Goal: Task Accomplishment & Management: Manage account settings

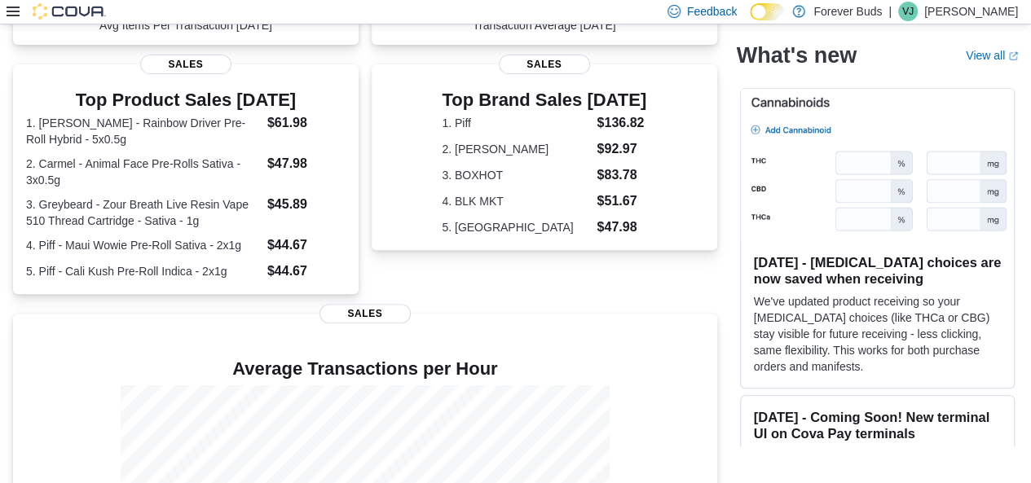
scroll to position [474, 0]
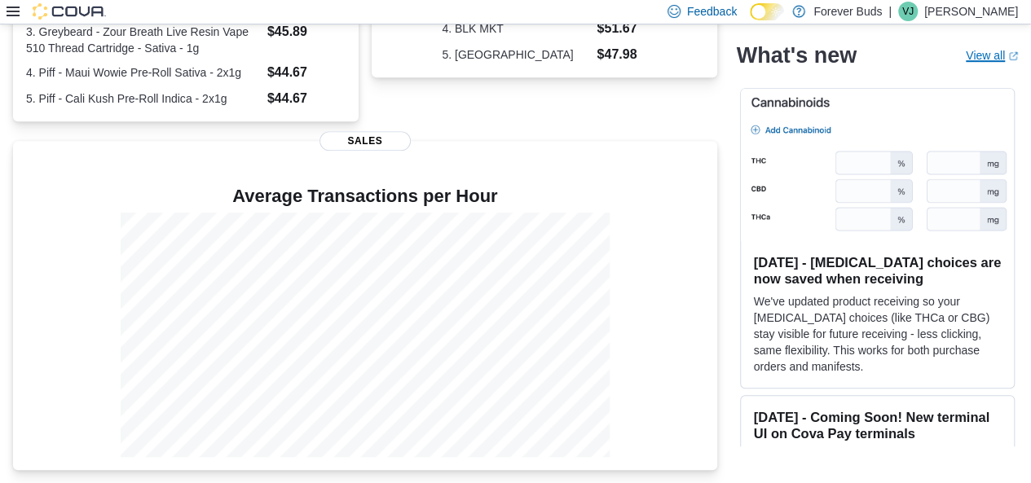
click at [992, 56] on link "View all (opens in a new tab or window)" at bounding box center [992, 55] width 52 height 13
drag, startPoint x: 20, startPoint y: 149, endPoint x: 9, endPoint y: 148, distance: 10.7
click at [17, 149] on div "Average Transactions per Hour Sales" at bounding box center [365, 305] width 704 height 329
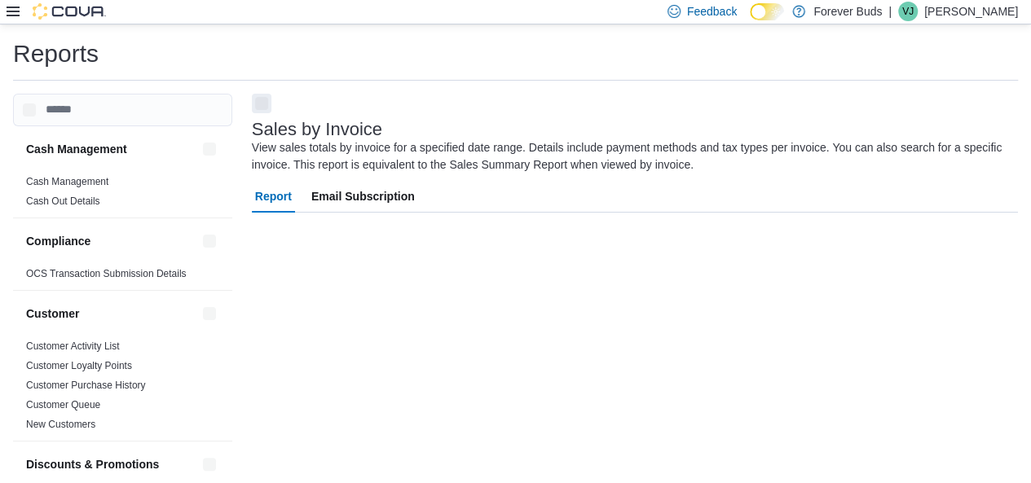
click at [8, 10] on icon at bounding box center [13, 11] width 13 height 13
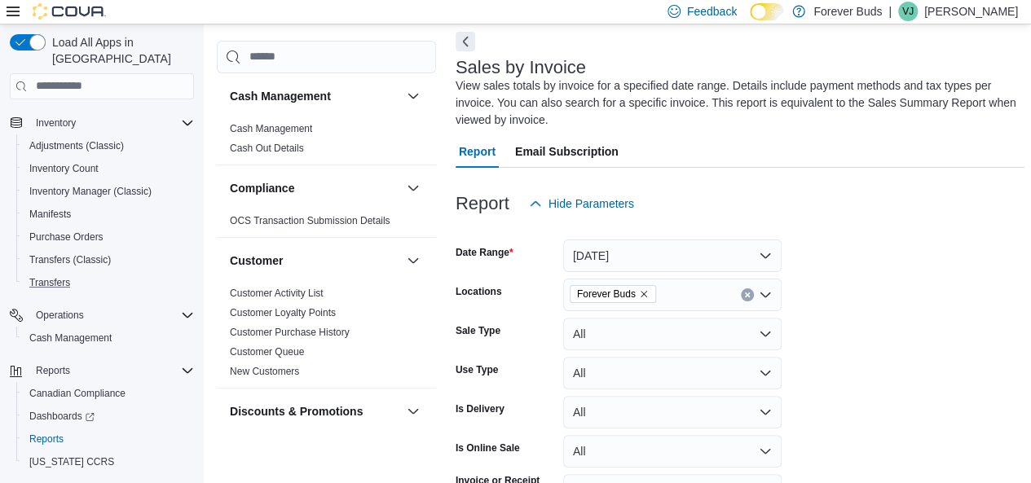
scroll to position [236, 0]
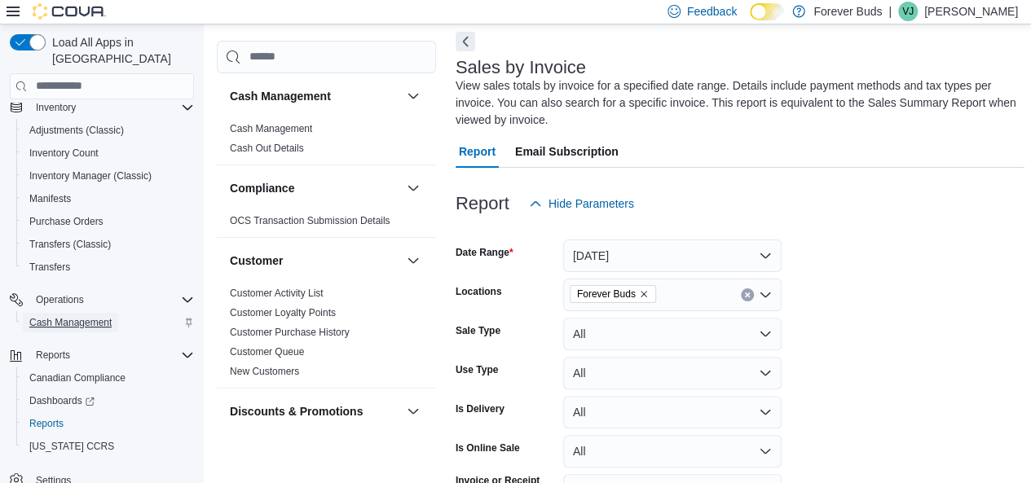
click at [68, 316] on span "Cash Management" at bounding box center [70, 322] width 82 height 13
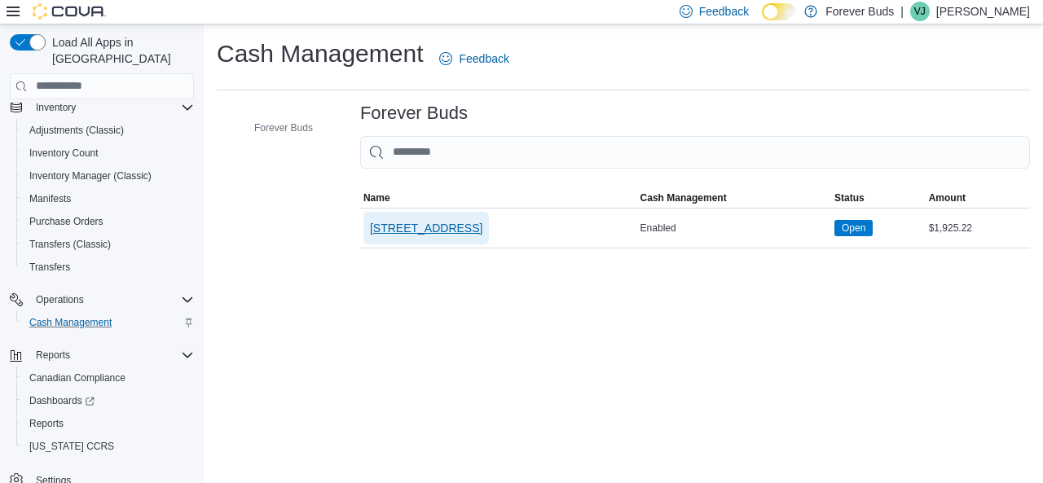
click at [462, 237] on span "722 College Street, Unit 1 Toronto" at bounding box center [426, 228] width 112 height 33
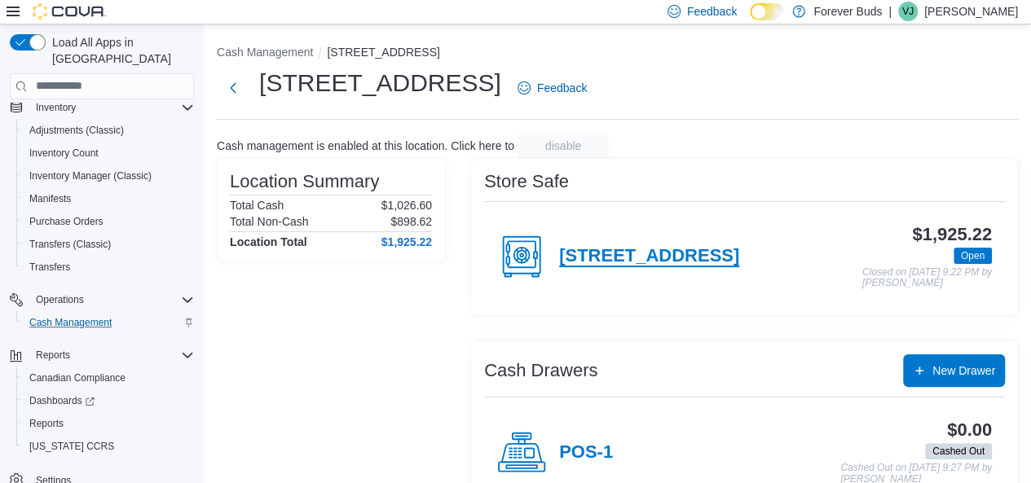
click at [593, 255] on h4 "722 College Street, Unit 1 Toronto" at bounding box center [649, 256] width 180 height 21
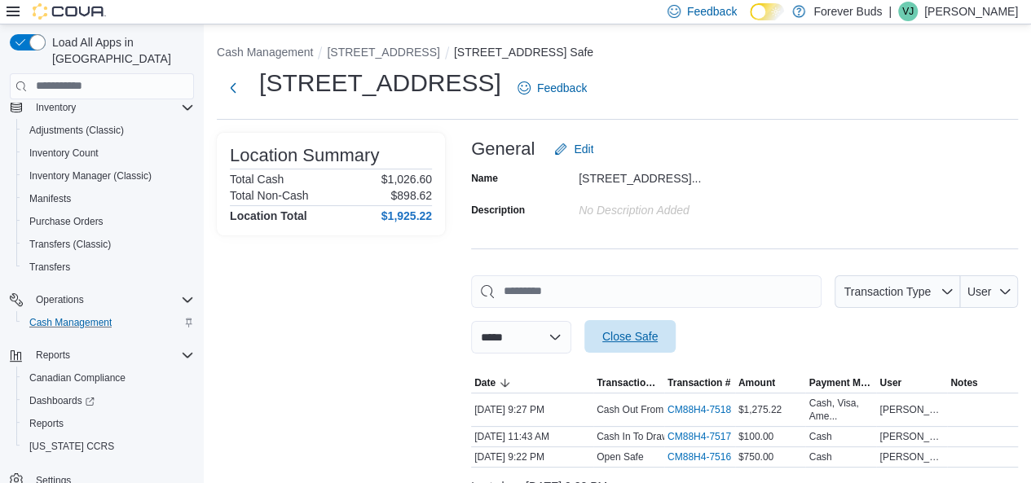
click at [658, 343] on span "Close Safe" at bounding box center [629, 336] width 55 height 16
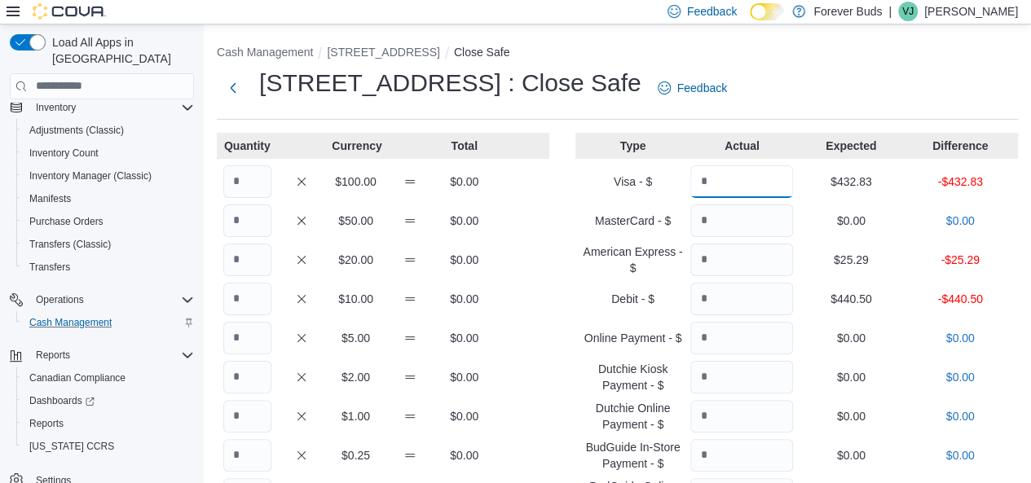
click at [712, 188] on input "Quantity" at bounding box center [741, 181] width 103 height 33
type input "******"
click at [756, 262] on input "Quantity" at bounding box center [741, 260] width 103 height 33
type input "*****"
click at [776, 306] on input "Quantity" at bounding box center [741, 299] width 103 height 33
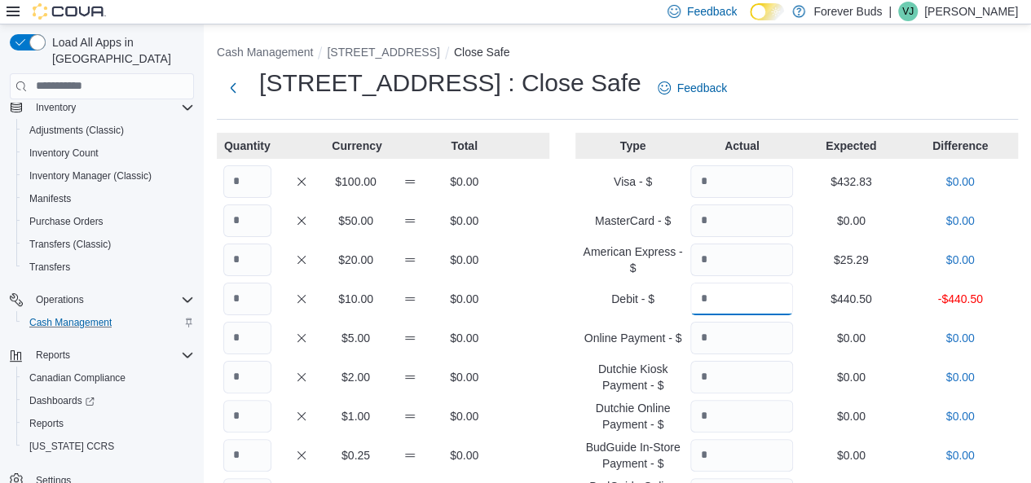
type input "*"
type input "******"
click at [250, 185] on input "Quantity" at bounding box center [247, 181] width 48 height 33
type input "*"
click at [250, 214] on input "Quantity" at bounding box center [247, 221] width 48 height 33
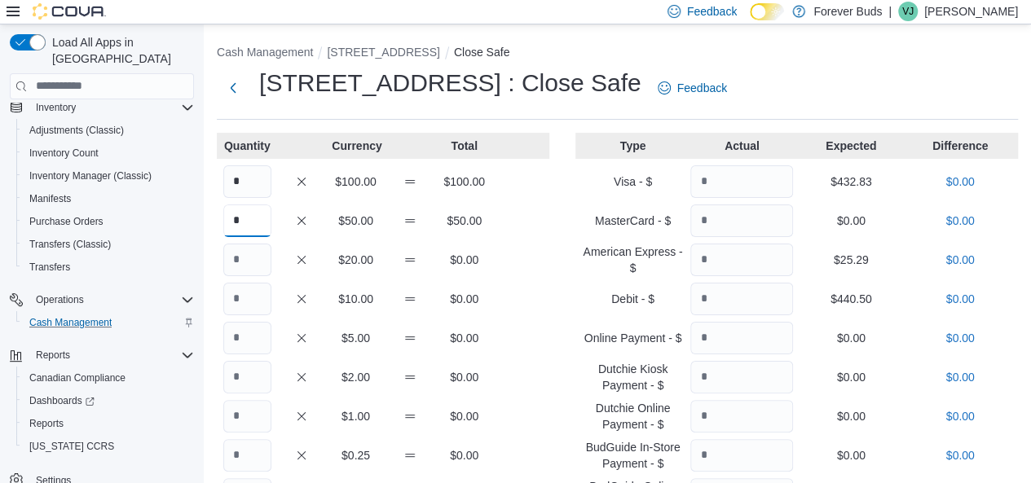
type input "*"
click at [261, 258] on input "Quantity" at bounding box center [247, 260] width 48 height 33
type input "*"
click at [251, 341] on input "Quantity" at bounding box center [247, 338] width 48 height 33
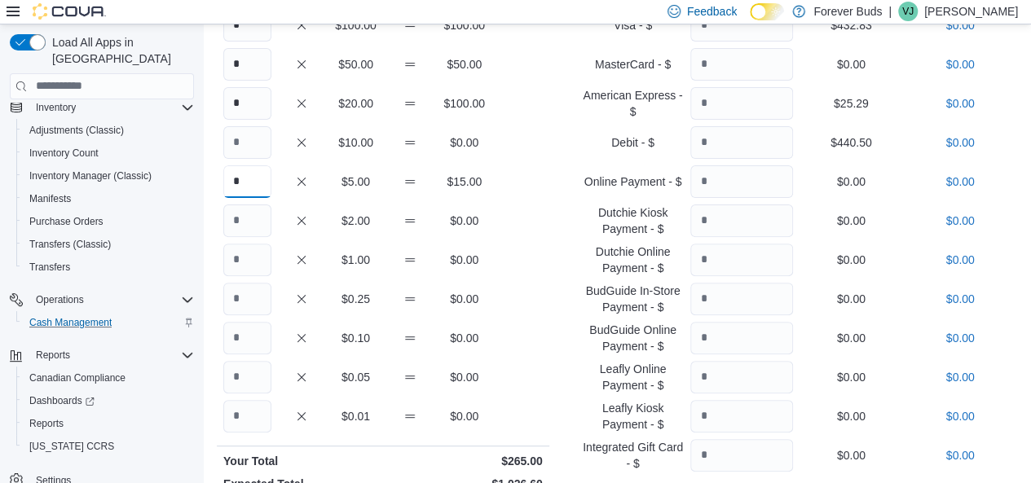
scroll to position [326, 0]
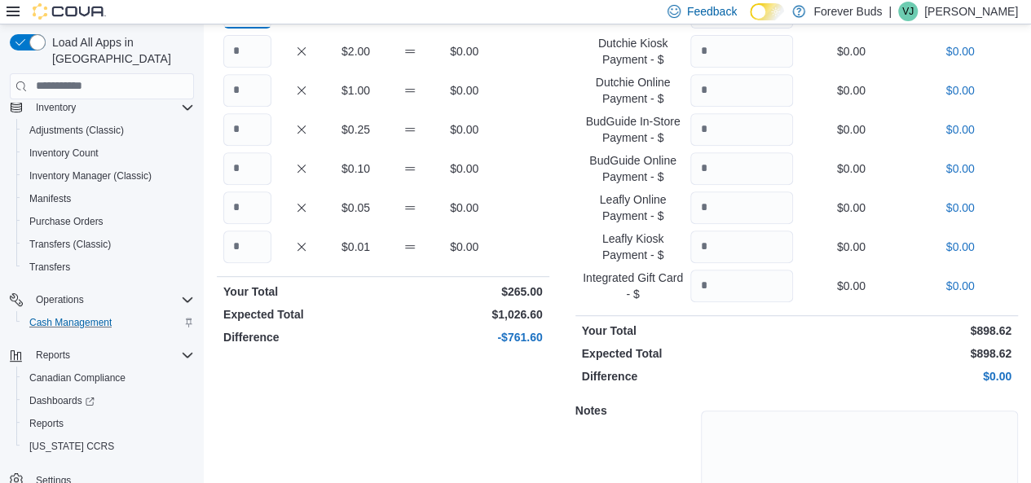
type input "*"
click at [236, 241] on input "Quantity" at bounding box center [247, 247] width 48 height 33
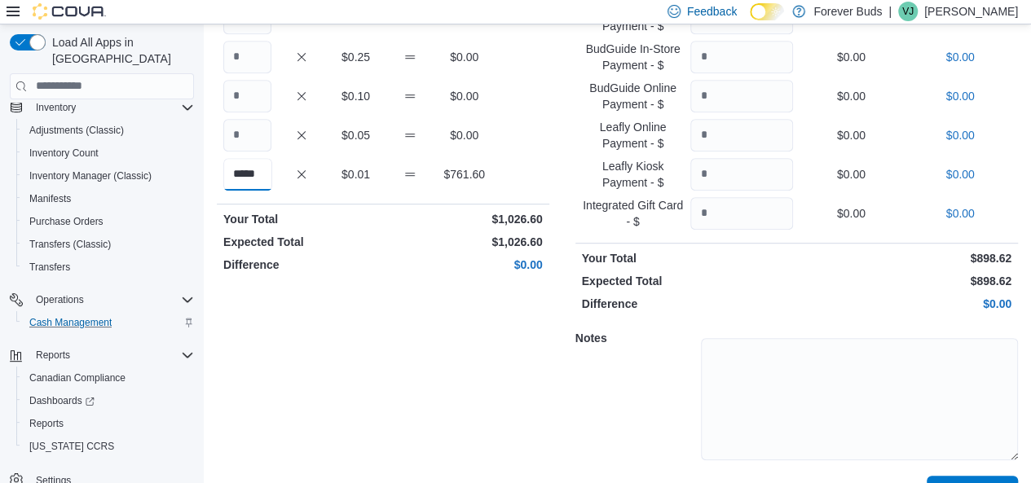
scroll to position [437, 0]
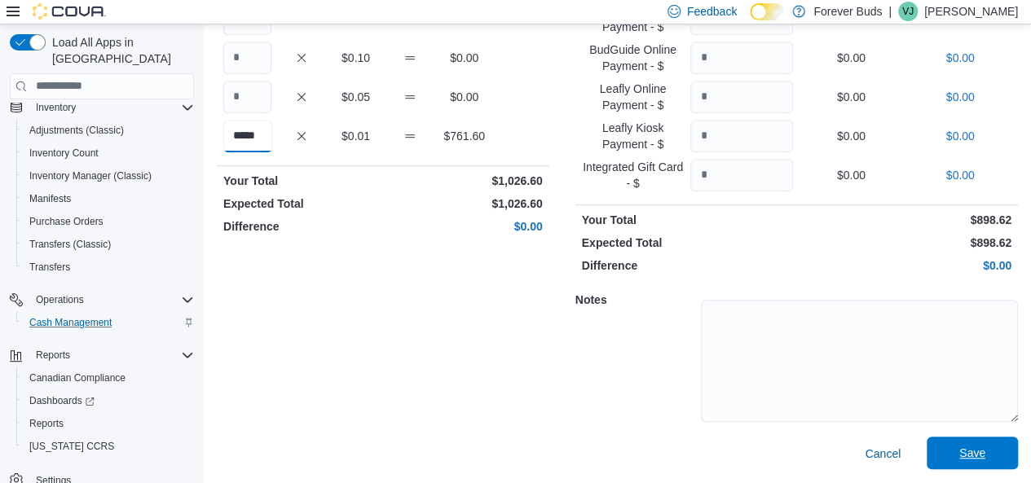
type input "*****"
click at [998, 462] on span "Save" at bounding box center [973, 453] width 72 height 33
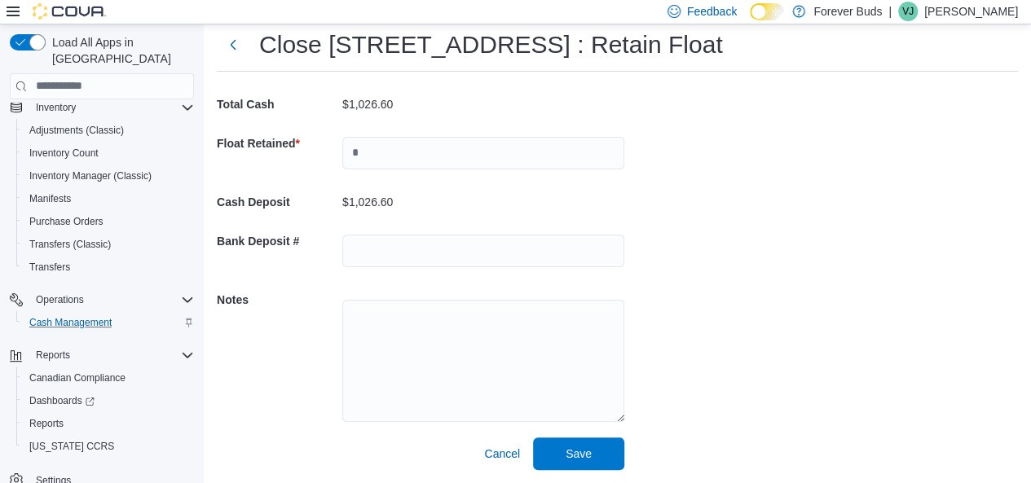
scroll to position [47, 0]
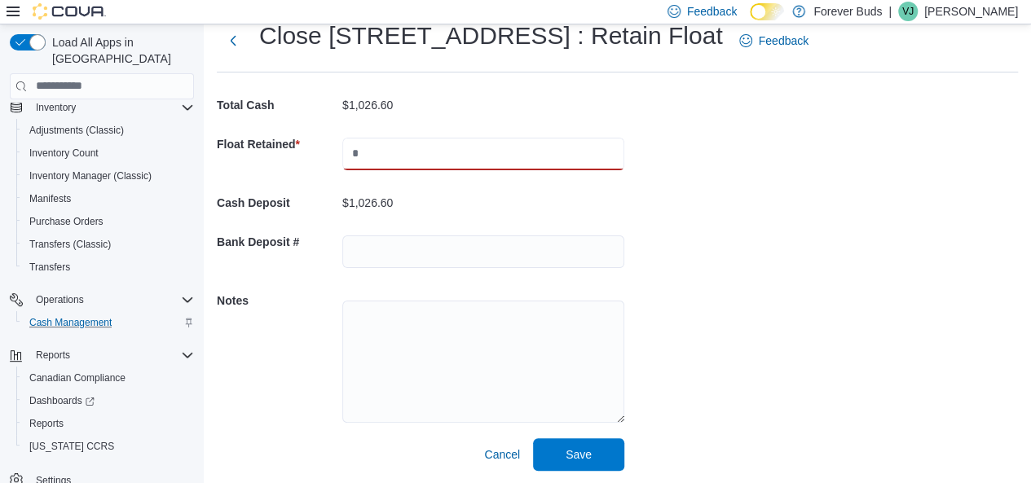
click at [419, 165] on input "text" at bounding box center [483, 154] width 282 height 33
type input "******"
click at [574, 443] on span "Save" at bounding box center [579, 454] width 72 height 33
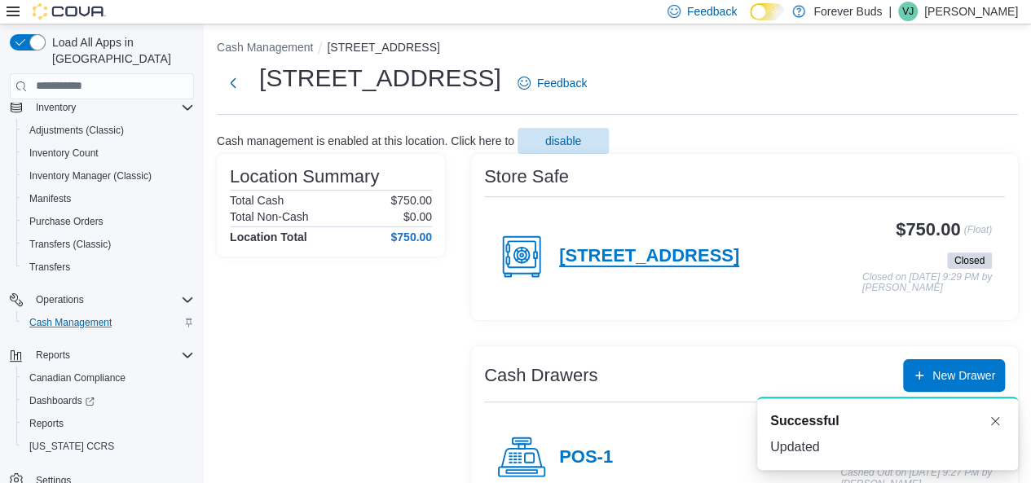
click at [606, 254] on h4 "722 College Street, Unit 1 Toronto" at bounding box center [649, 256] width 180 height 21
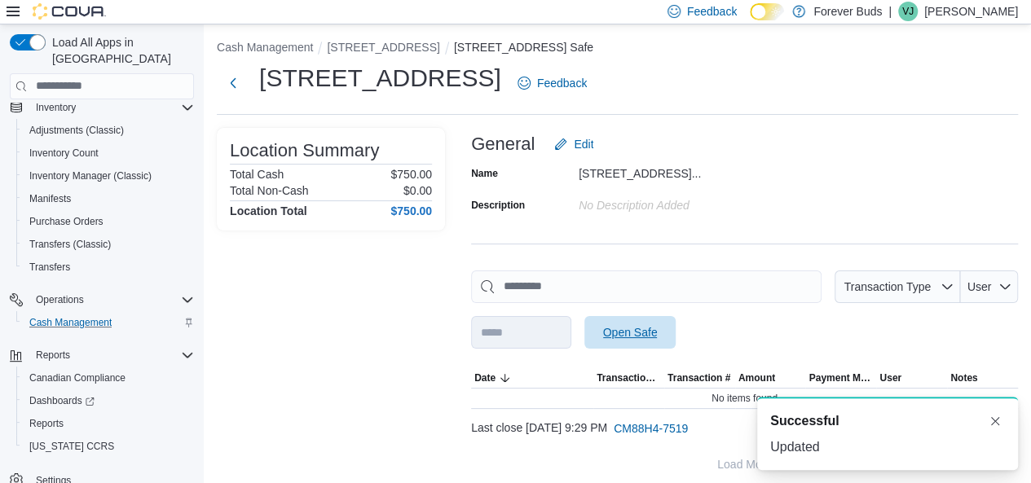
drag, startPoint x: 657, startPoint y: 317, endPoint x: 652, endPoint y: 327, distance: 10.9
click at [654, 322] on span "Open Safe" at bounding box center [630, 332] width 72 height 33
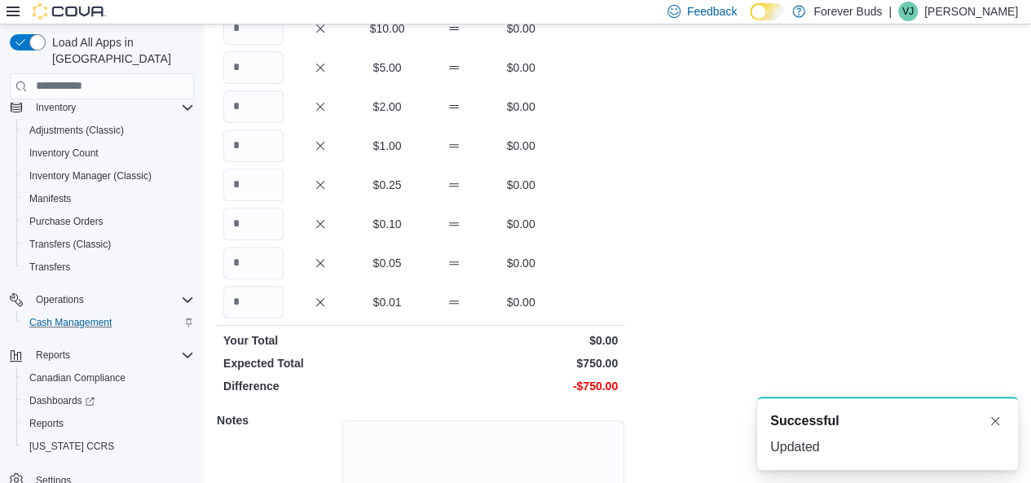
scroll to position [391, 0]
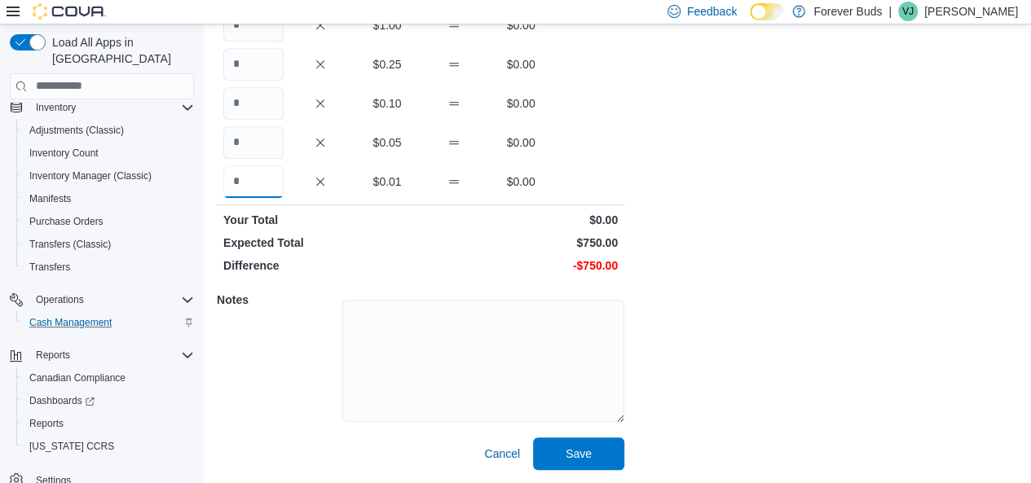
click at [246, 188] on input "Quantity" at bounding box center [253, 181] width 60 height 33
type input "*****"
click at [572, 453] on span "Save" at bounding box center [579, 453] width 26 height 16
